Goal: Information Seeking & Learning: Learn about a topic

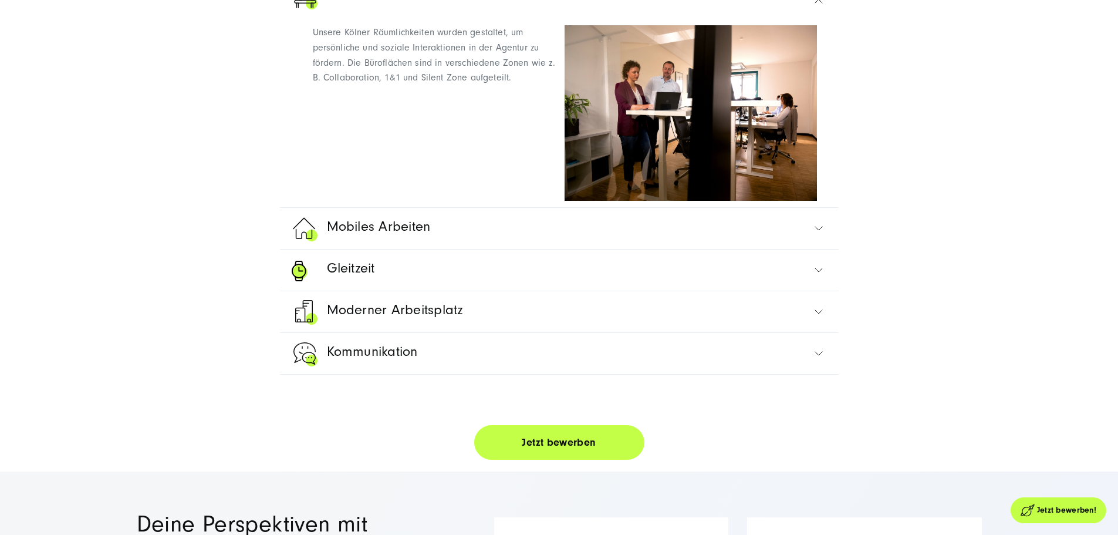
scroll to position [695, 0]
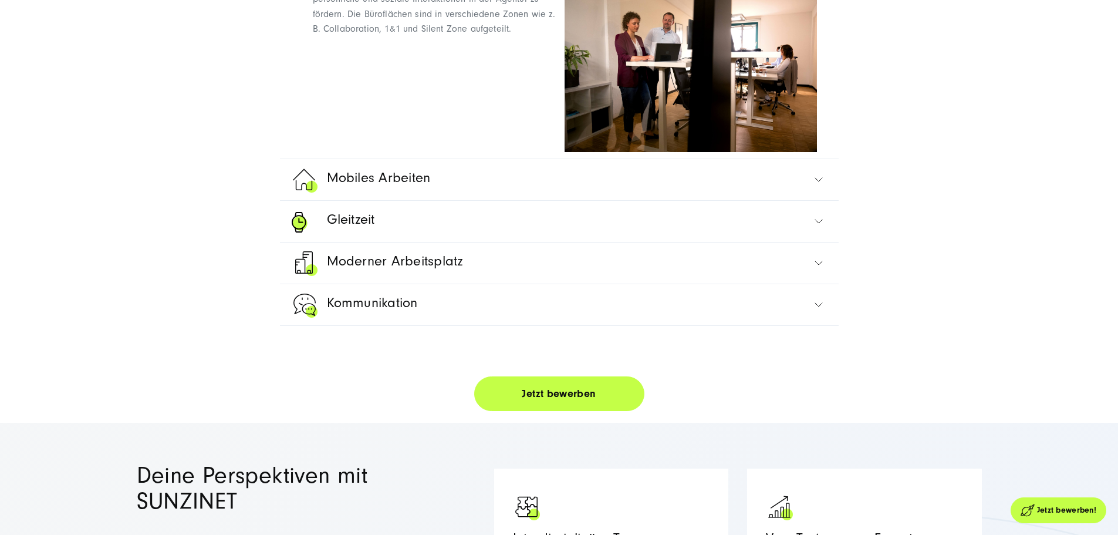
click at [423, 193] on span "Mobiles Arbeiten" at bounding box center [379, 181] width 104 height 28
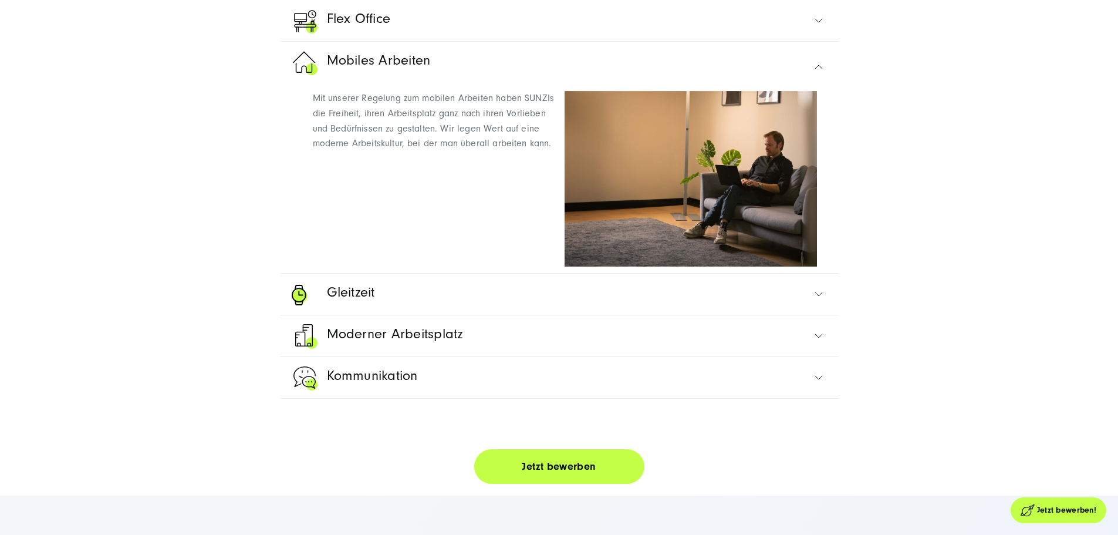
scroll to position [679, 0]
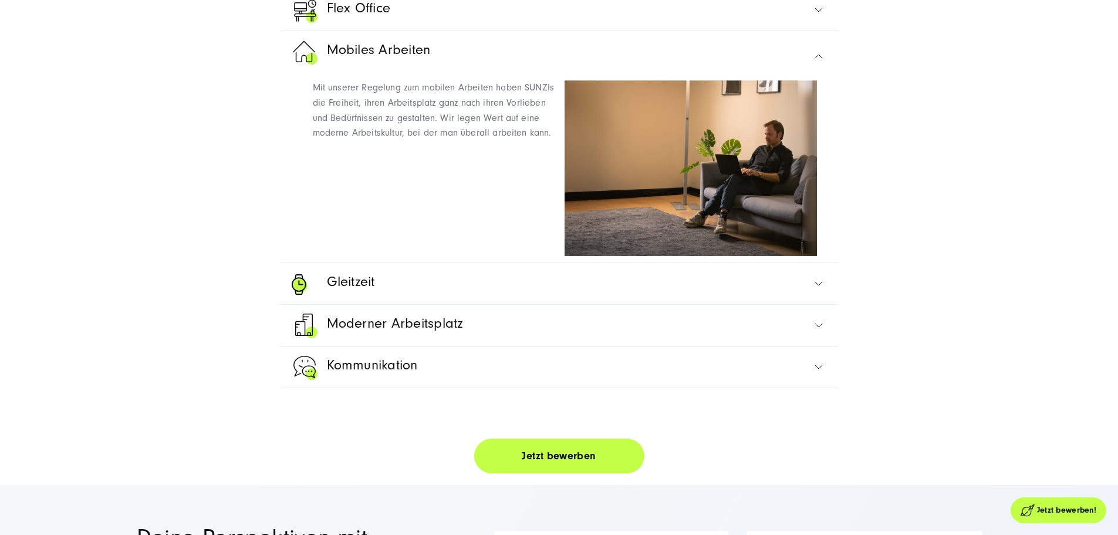
click at [470, 283] on link "Gleitzeit" at bounding box center [559, 283] width 535 height 41
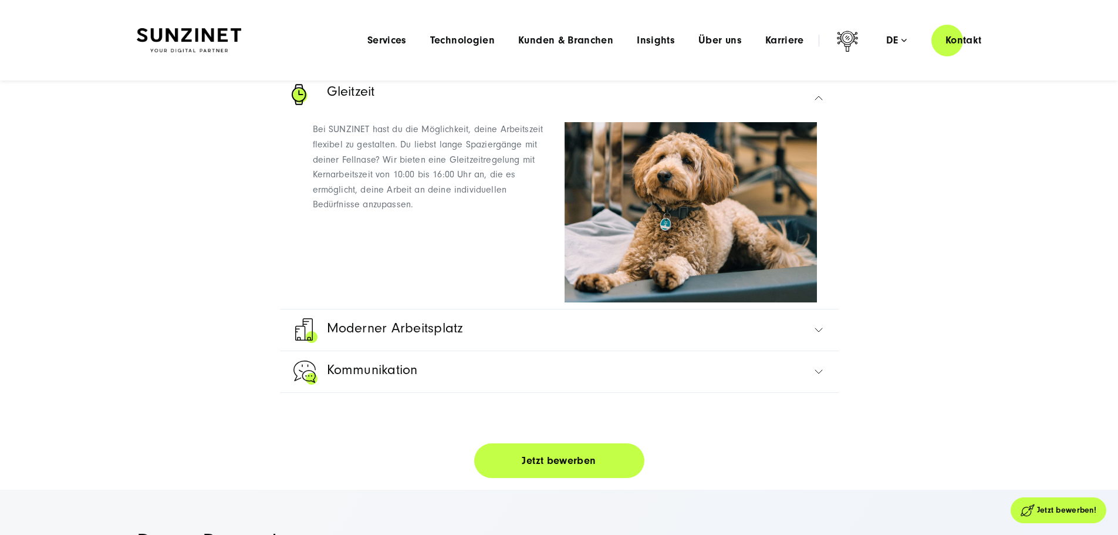
scroll to position [678, 0]
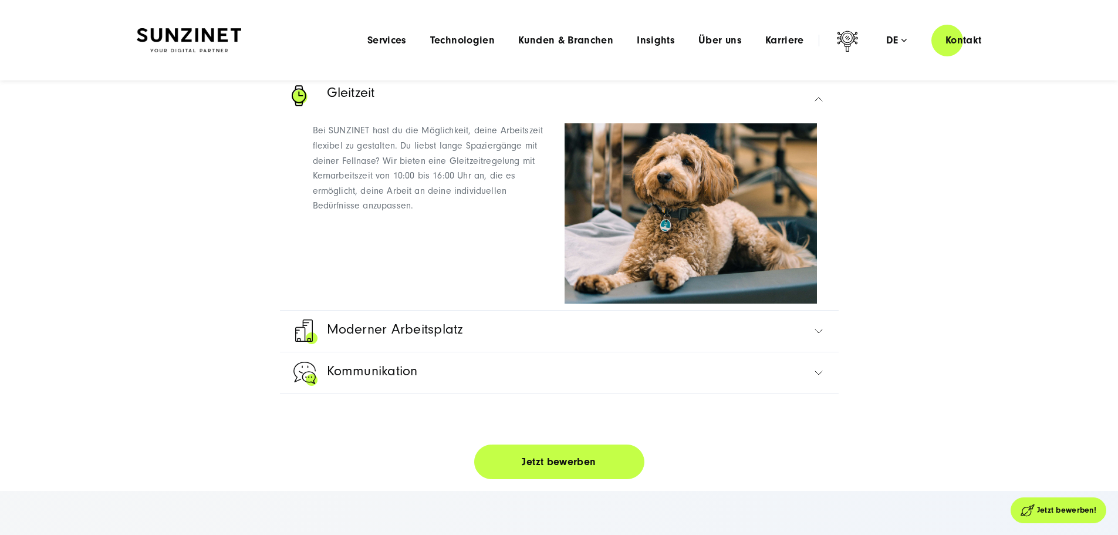
click at [454, 343] on span "Moderner Arbeitsplatz" at bounding box center [395, 332] width 137 height 28
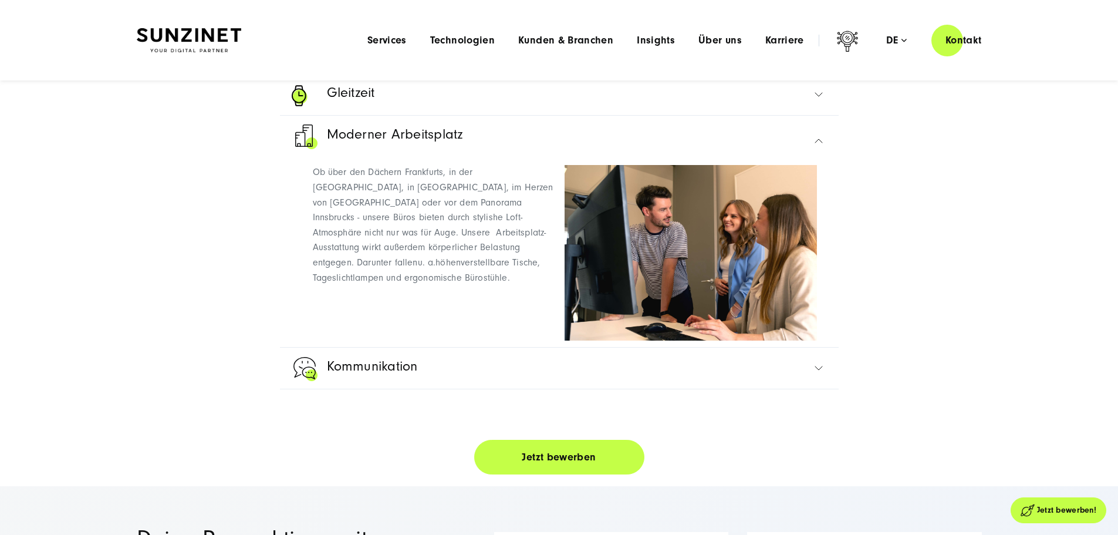
click at [424, 386] on link "Kommunikation" at bounding box center [559, 367] width 535 height 41
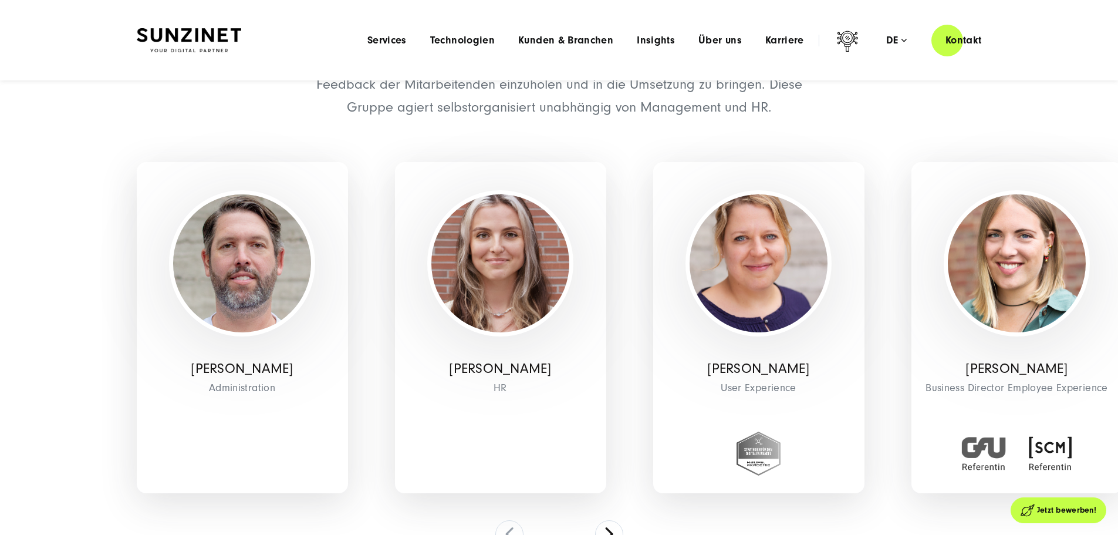
scroll to position [3623, 0]
